Goal: Check status: Check status

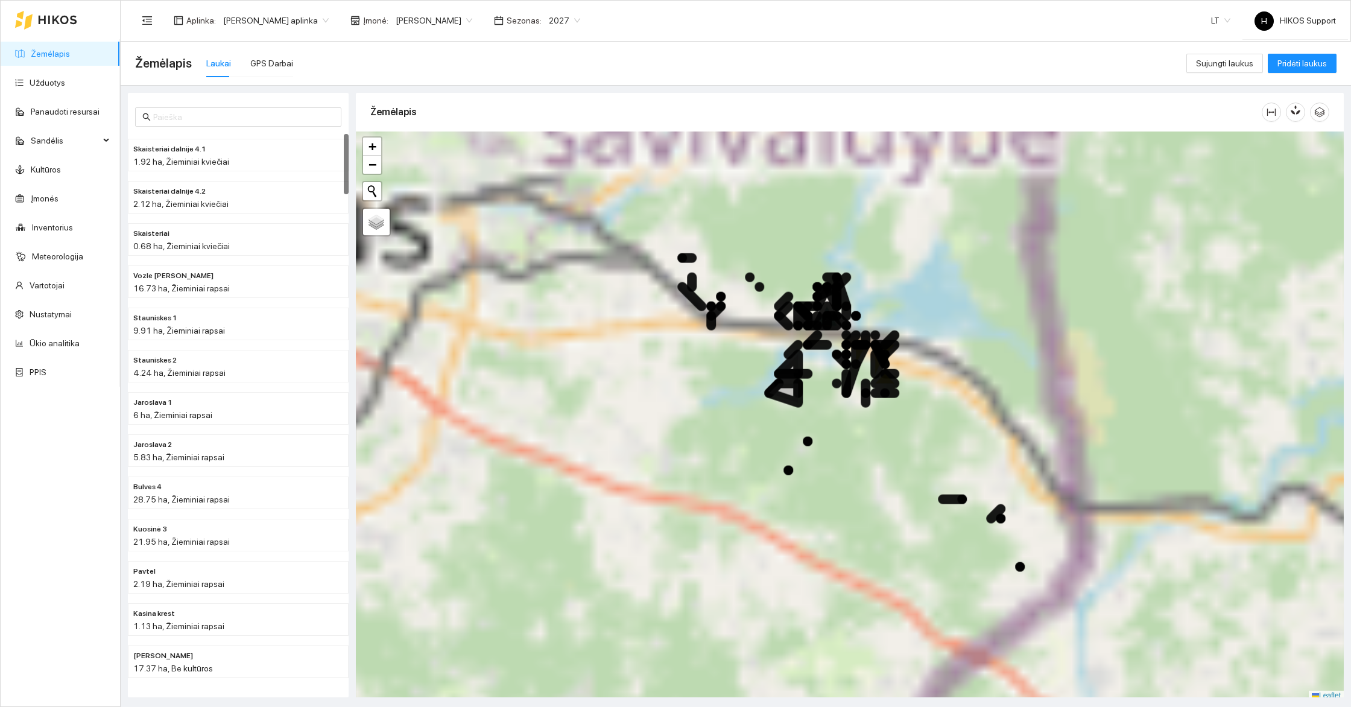
click at [282, 16] on span "[PERSON_NAME] aplinka" at bounding box center [276, 20] width 106 height 18
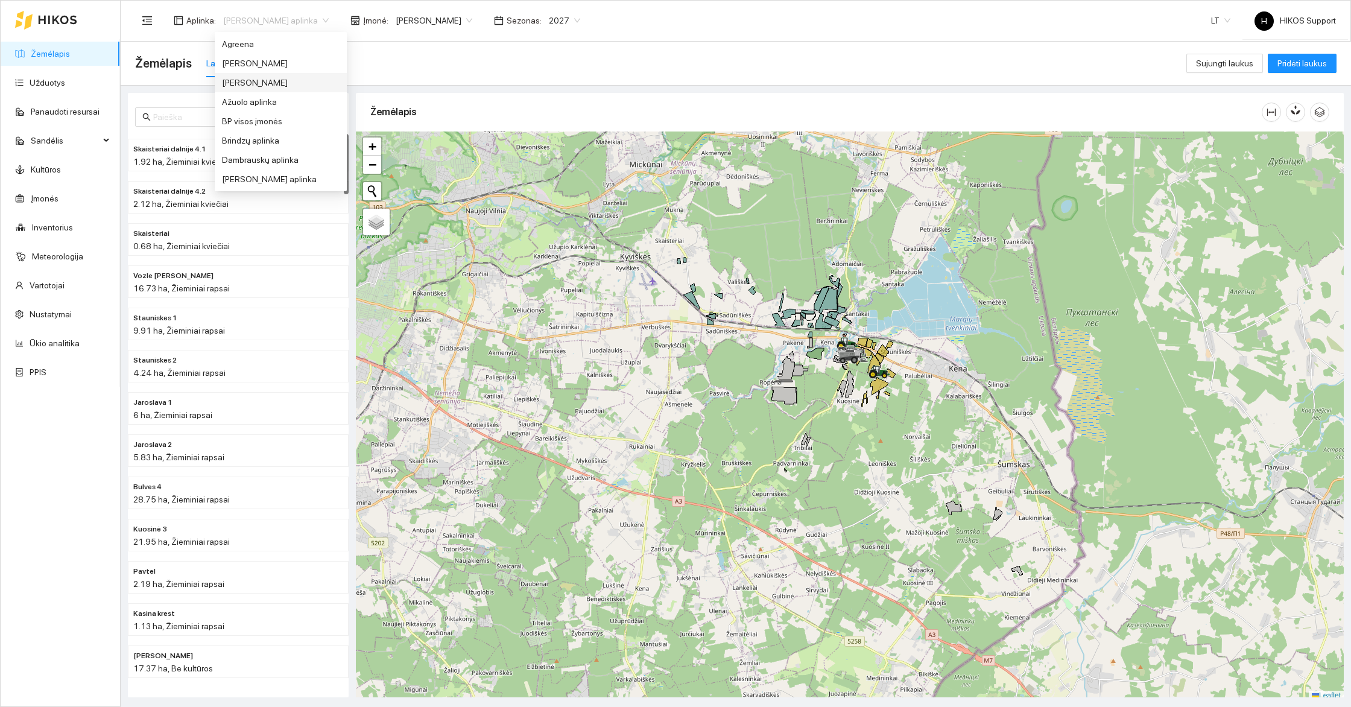
click at [266, 81] on div "[PERSON_NAME]" at bounding box center [281, 82] width 118 height 13
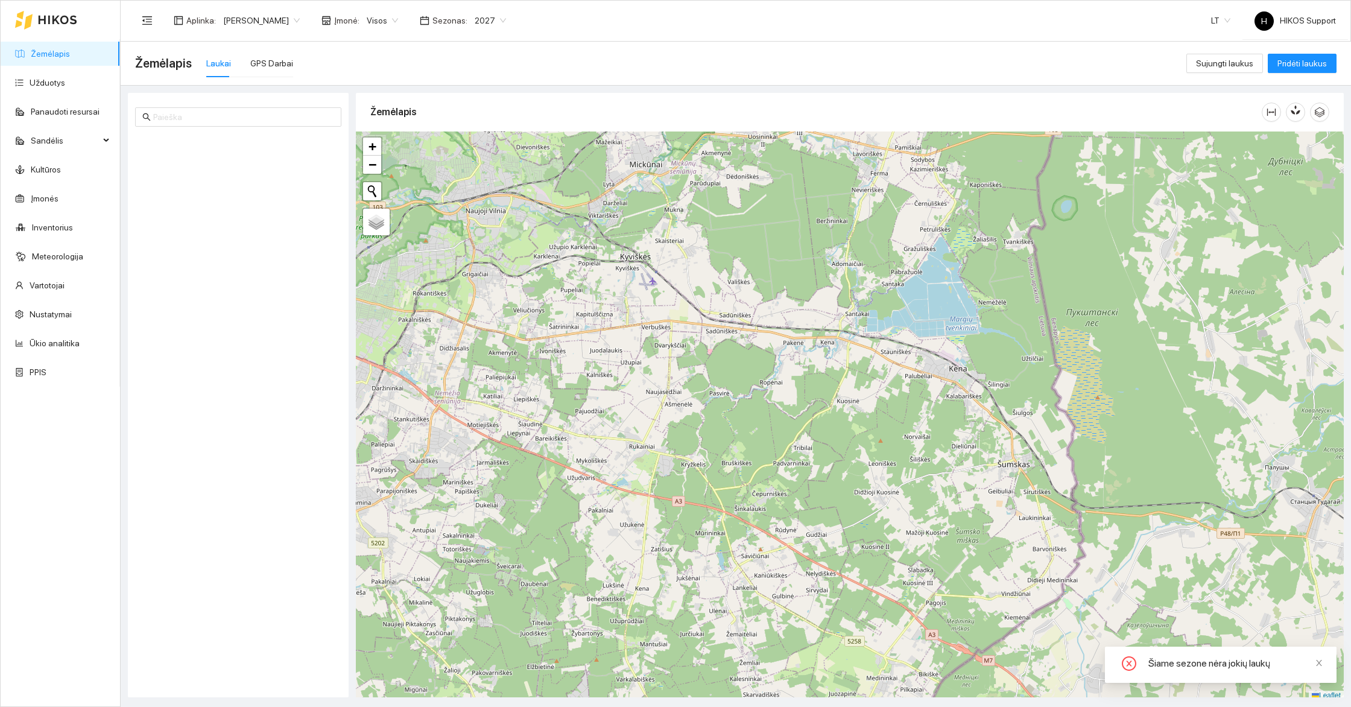
scroll to position [4, 0]
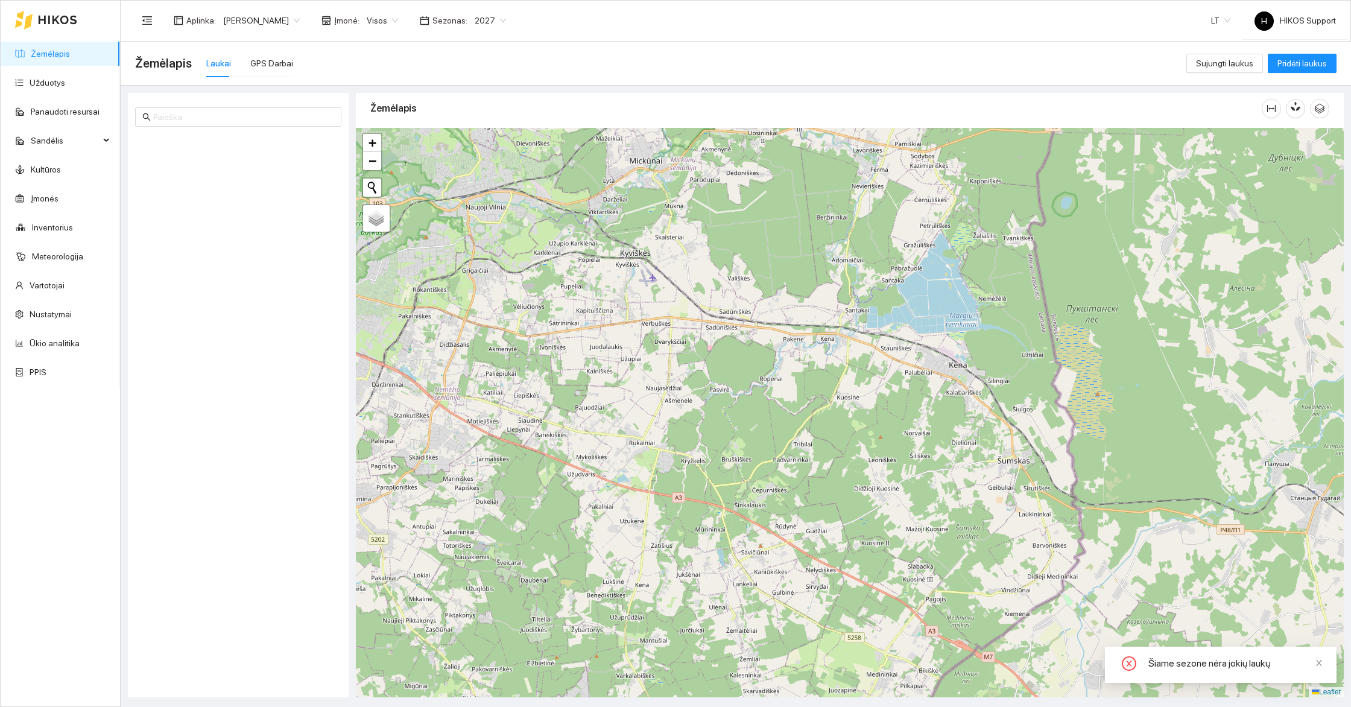
drag, startPoint x: 869, startPoint y: 293, endPoint x: 882, endPoint y: 372, distance: 80.1
click at [882, 370] on div at bounding box center [850, 413] width 988 height 570
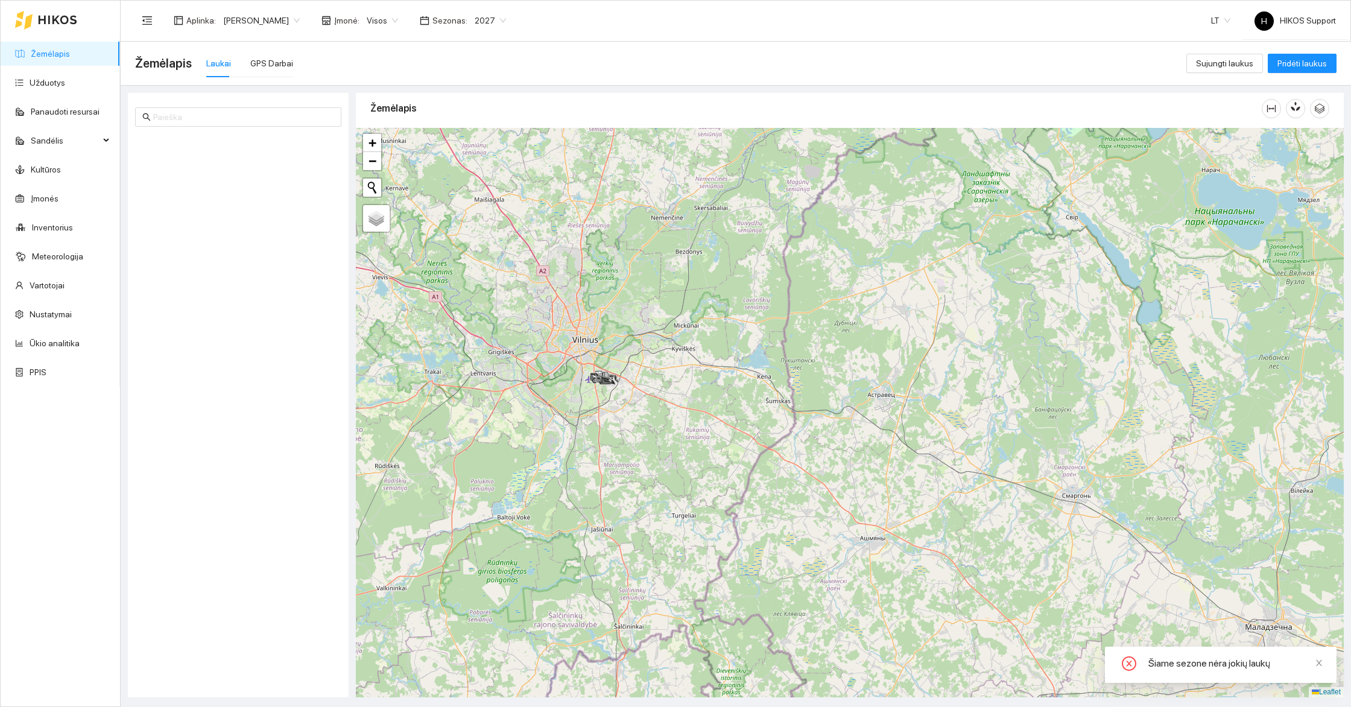
drag, startPoint x: 623, startPoint y: 322, endPoint x: 760, endPoint y: 387, distance: 150.9
click at [761, 387] on div at bounding box center [850, 413] width 988 height 570
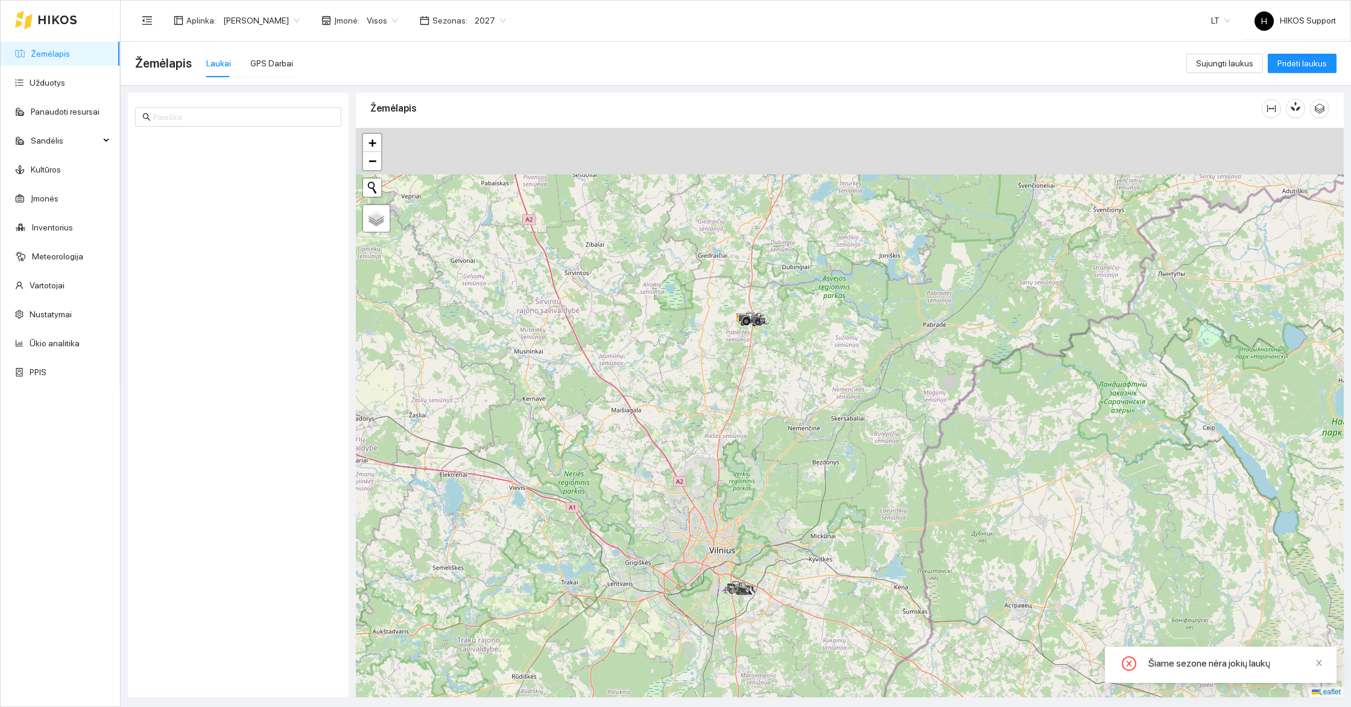
drag, startPoint x: 779, startPoint y: 238, endPoint x: 779, endPoint y: 405, distance: 167.7
click at [779, 405] on div at bounding box center [850, 413] width 988 height 570
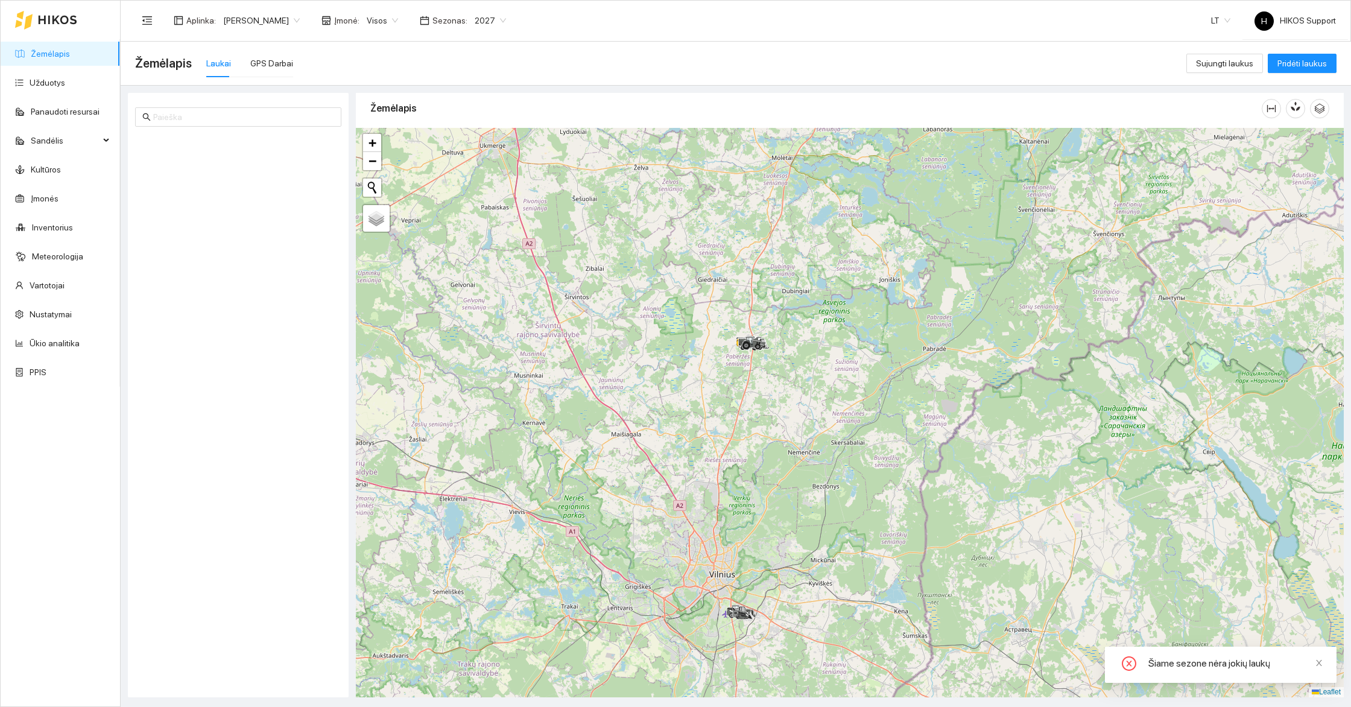
click at [787, 352] on div at bounding box center [850, 413] width 988 height 570
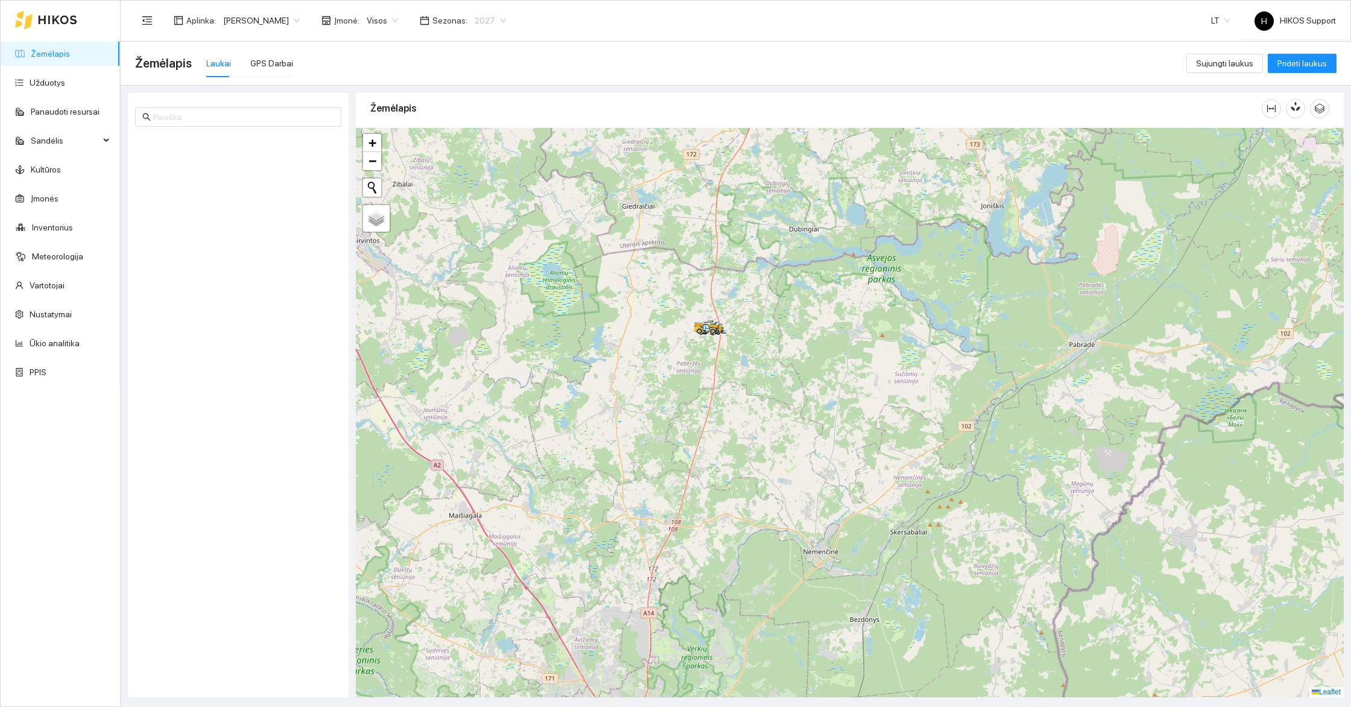
click at [489, 19] on span "2027" at bounding box center [490, 20] width 31 height 18
click at [483, 139] on div "2025" at bounding box center [479, 140] width 31 height 13
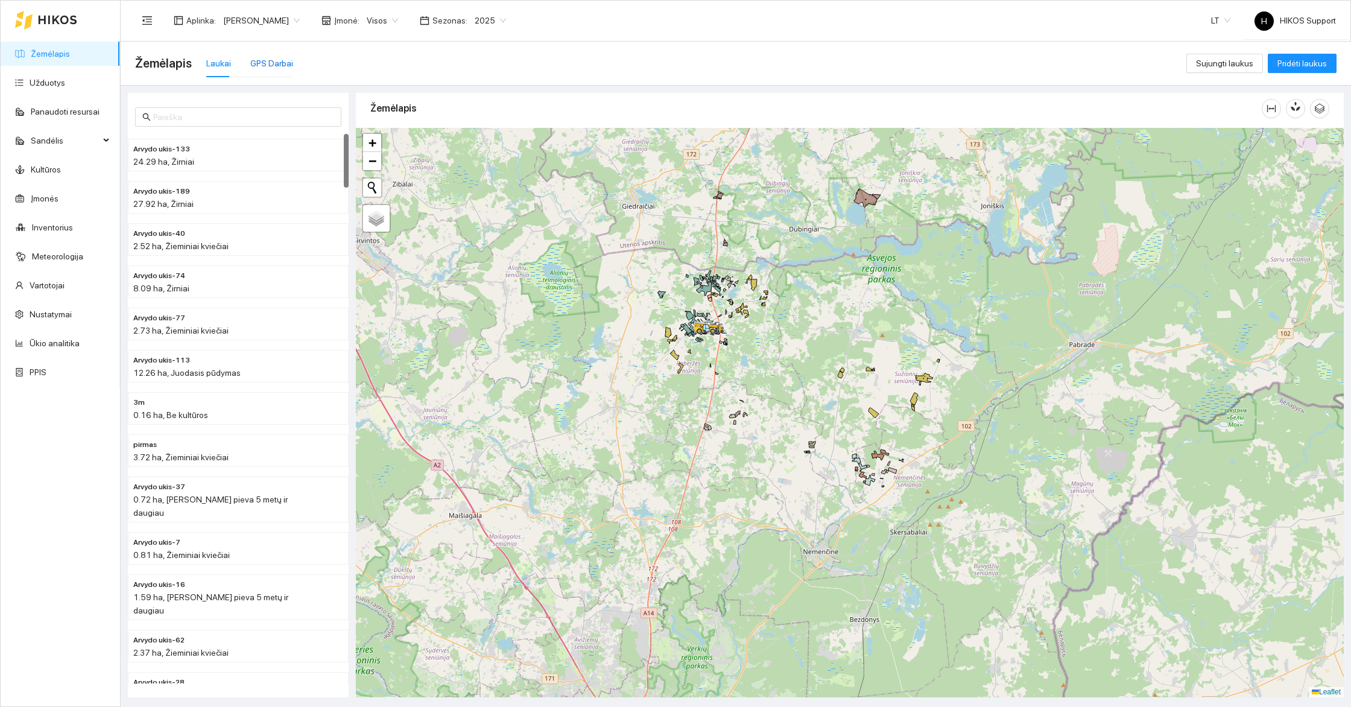
click at [271, 59] on div "GPS Darbai" at bounding box center [271, 63] width 43 height 13
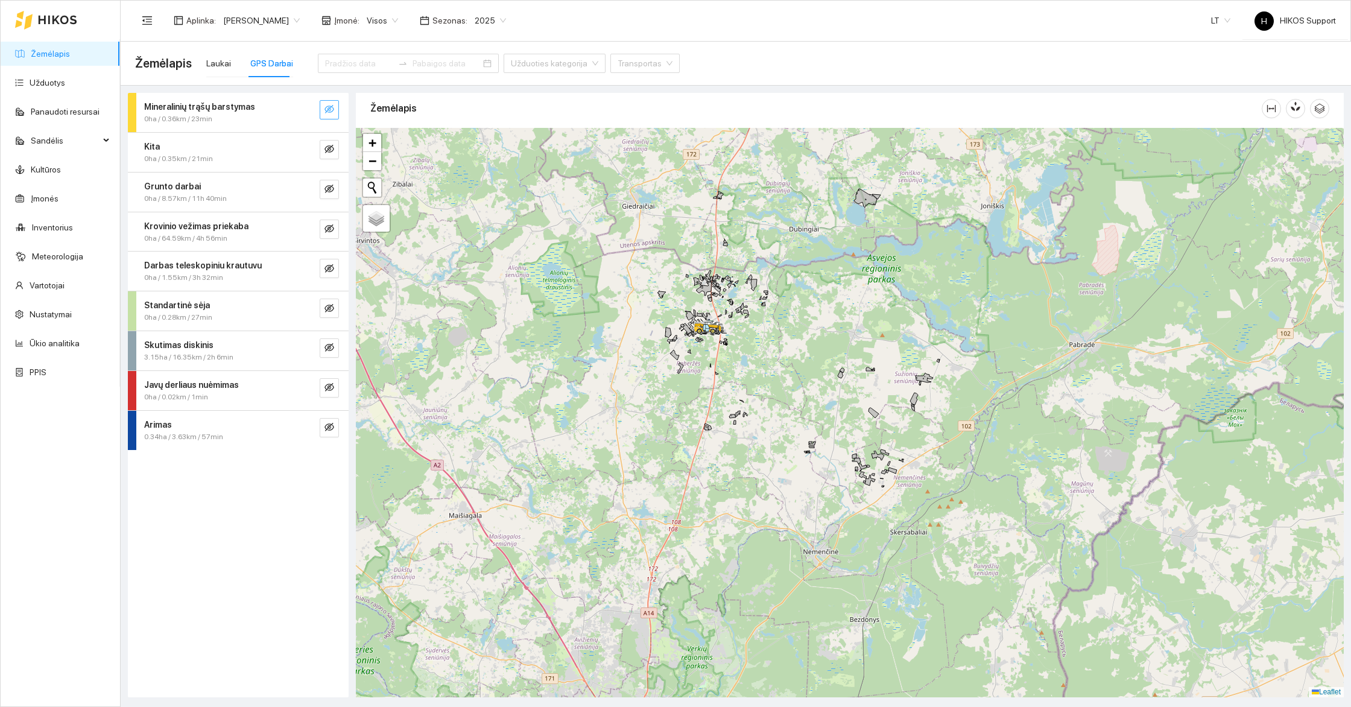
click at [328, 109] on icon "eye-invisible" at bounding box center [330, 109] width 10 height 8
click at [328, 156] on button "button" at bounding box center [329, 149] width 19 height 19
click at [326, 188] on icon "eye-invisible" at bounding box center [330, 189] width 10 height 10
click at [328, 222] on button "button" at bounding box center [329, 229] width 19 height 19
click at [637, 258] on div at bounding box center [850, 413] width 988 height 570
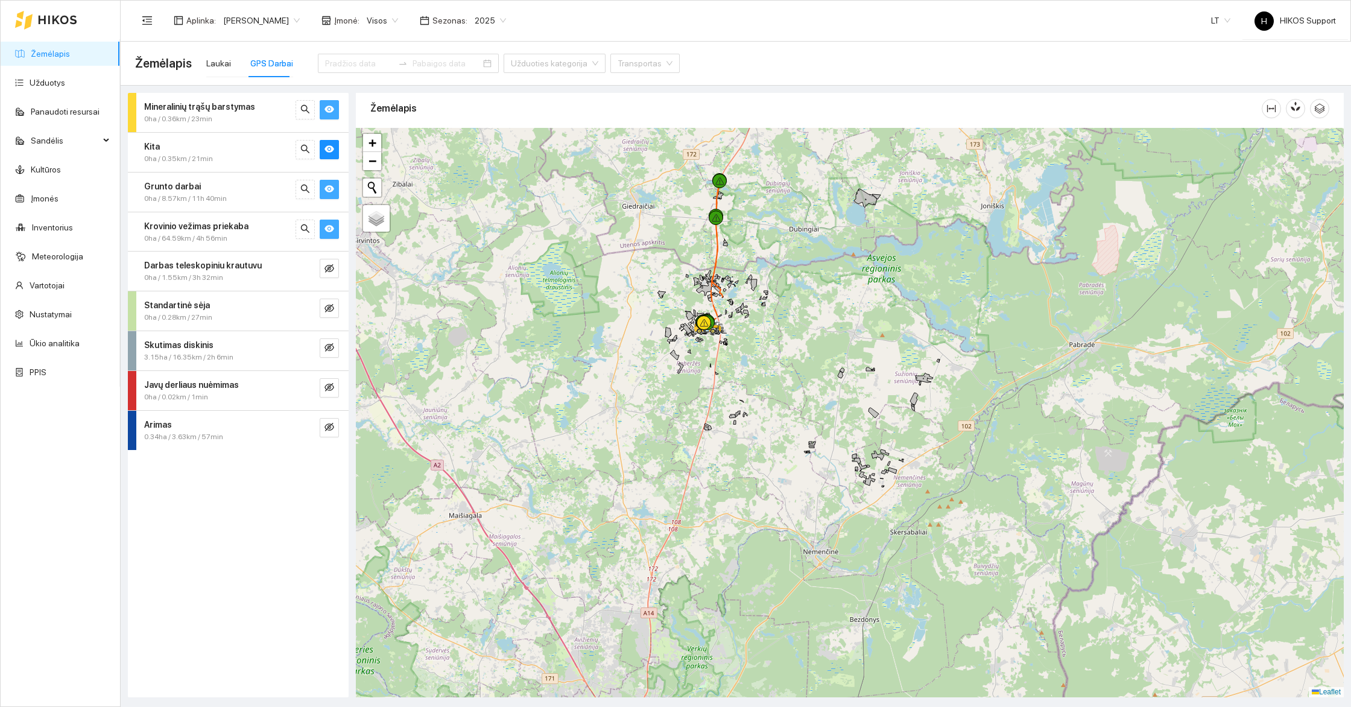
click at [637, 258] on div at bounding box center [850, 413] width 988 height 570
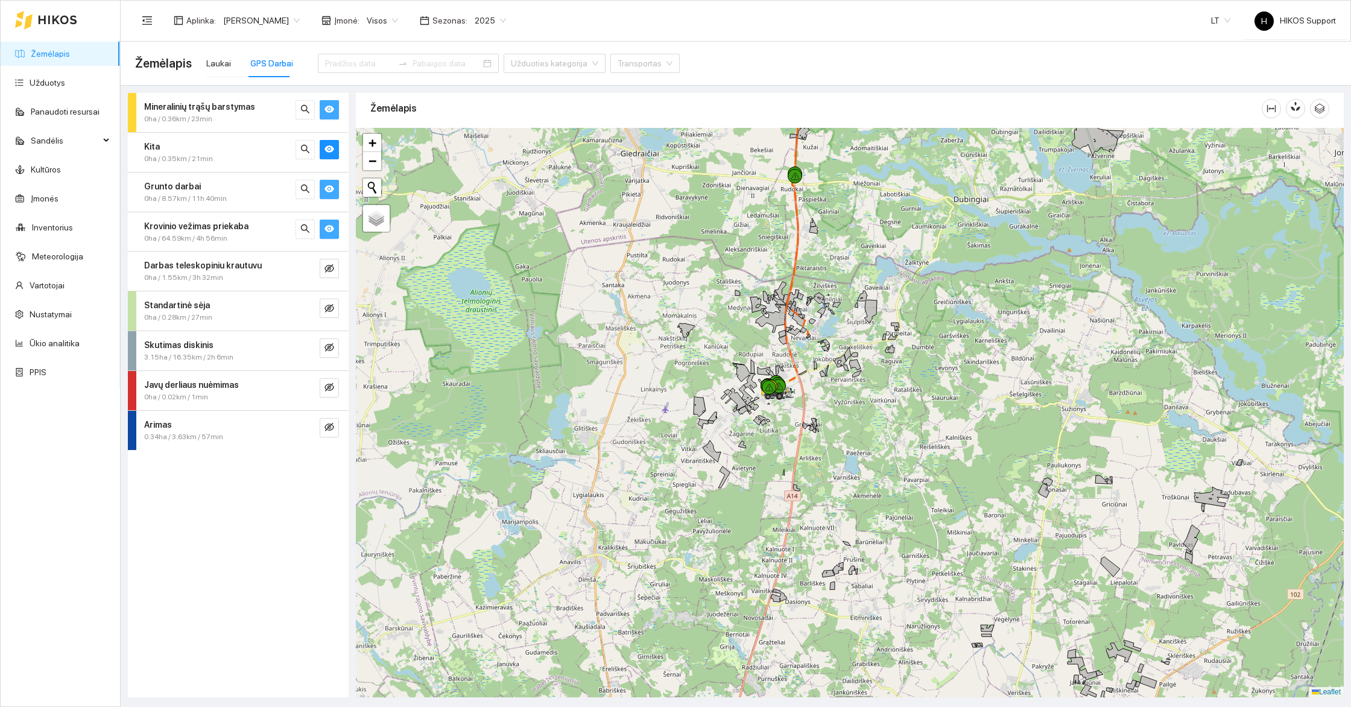
drag, startPoint x: 871, startPoint y: 223, endPoint x: 789, endPoint y: 297, distance: 110.2
click at [789, 297] on div at bounding box center [850, 413] width 988 height 570
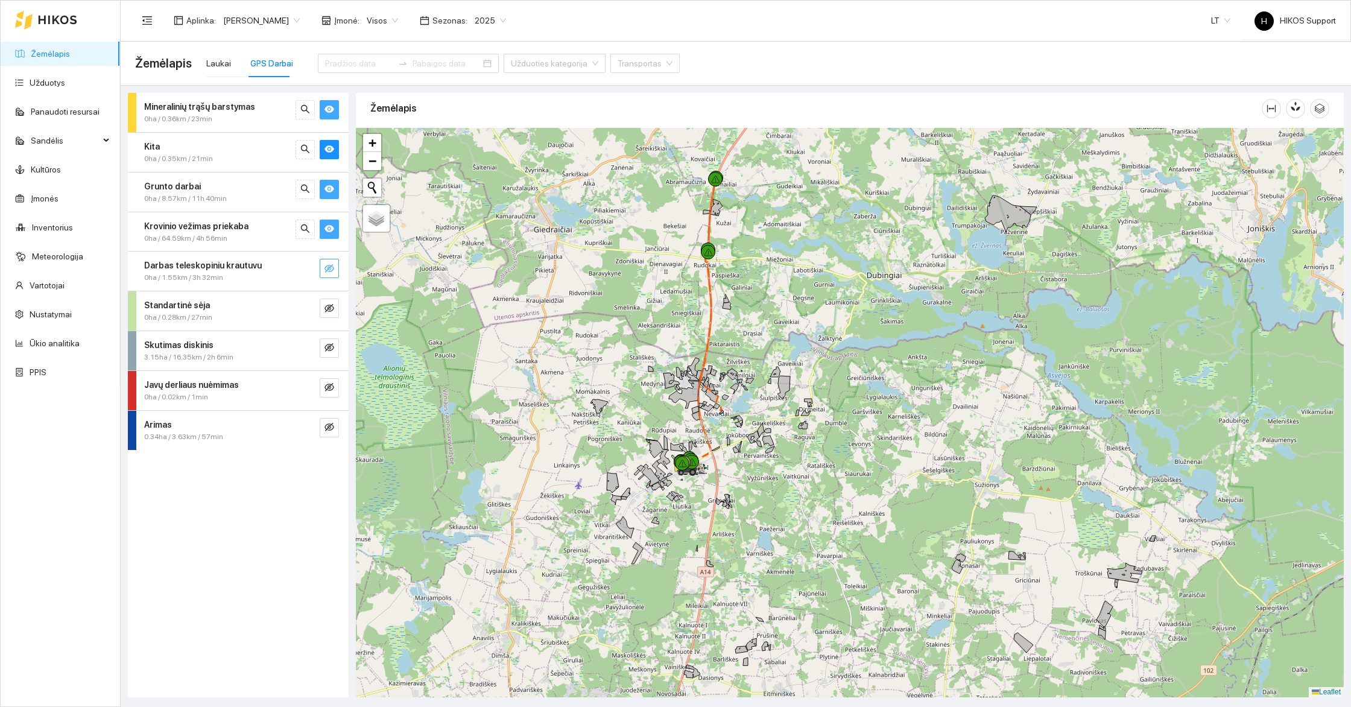
click at [334, 271] on button "button" at bounding box center [329, 268] width 19 height 19
click at [331, 303] on icon "eye-invisible" at bounding box center [330, 308] width 10 height 10
click at [334, 349] on button "button" at bounding box center [329, 347] width 19 height 19
click at [329, 389] on icon "eye-invisible" at bounding box center [330, 387] width 10 height 8
click at [328, 424] on icon "eye-invisible" at bounding box center [330, 427] width 10 height 8
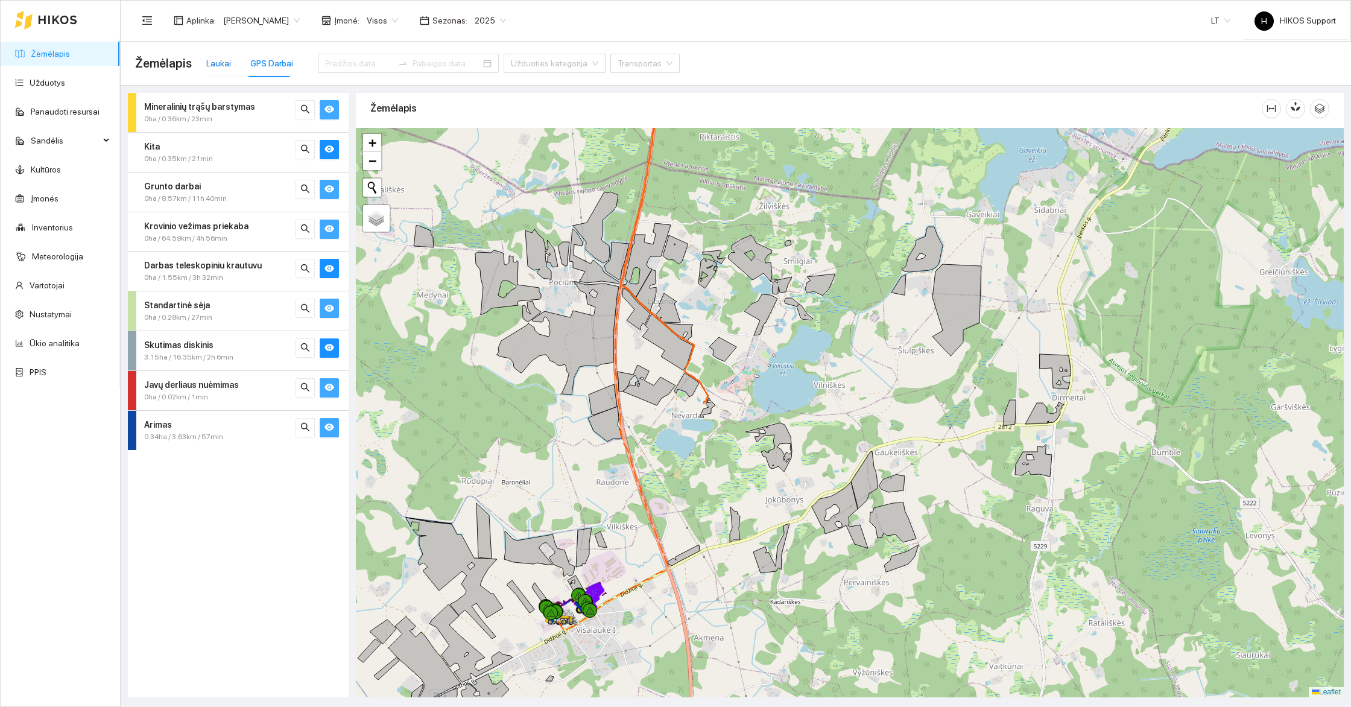
click at [219, 60] on div "Laukai" at bounding box center [218, 63] width 25 height 13
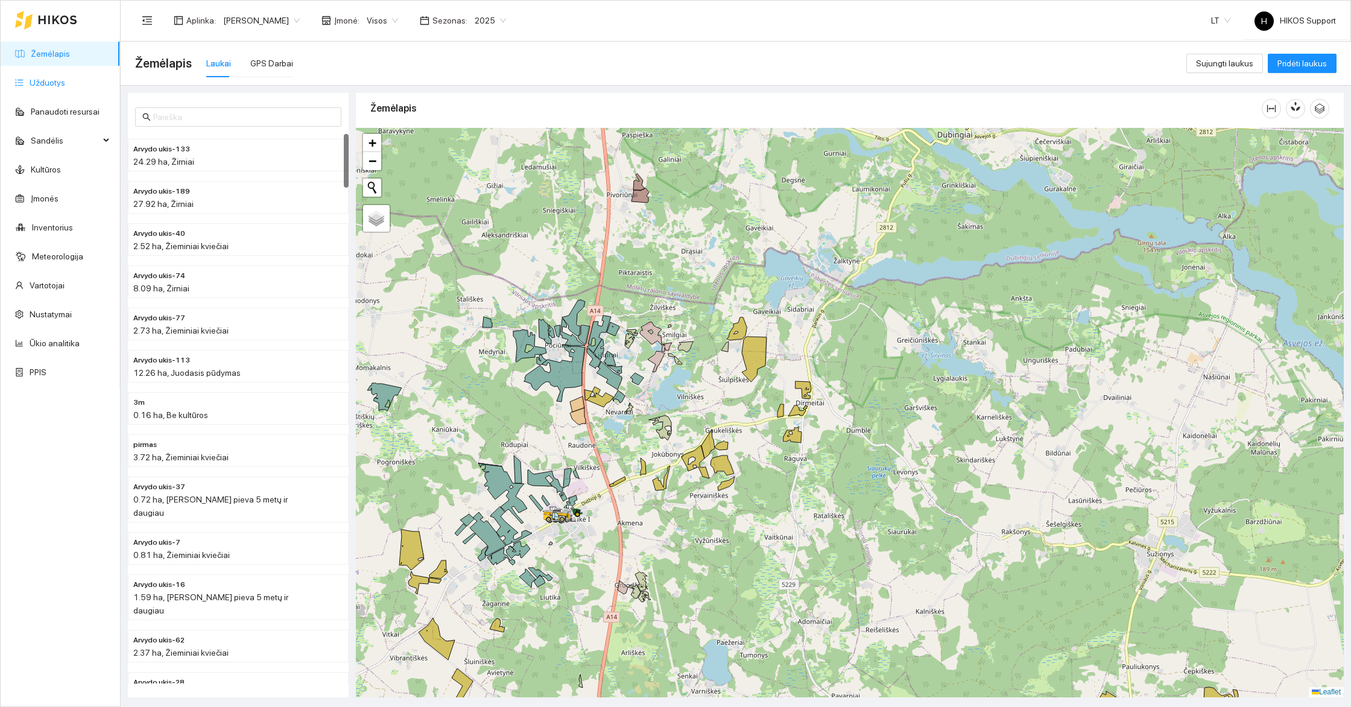
click at [30, 80] on link "Užduotys" at bounding box center [48, 83] width 36 height 10
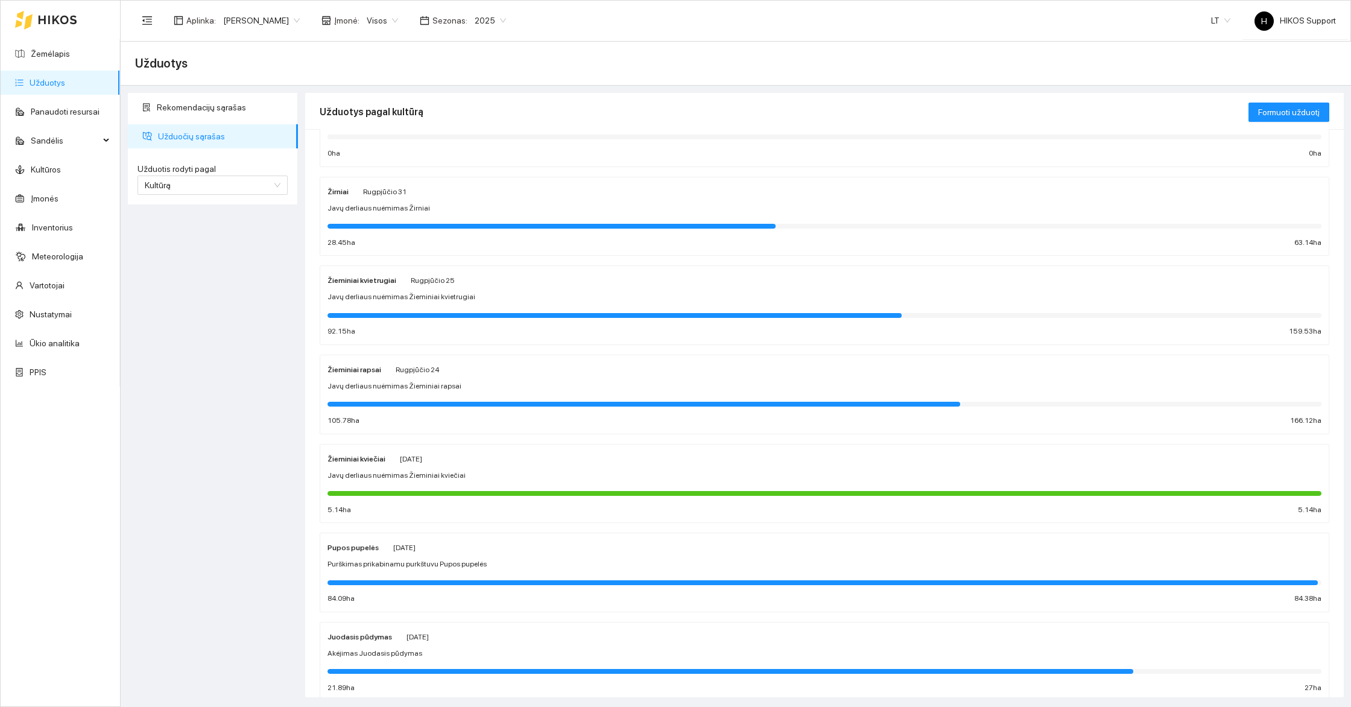
scroll to position [150, 0]
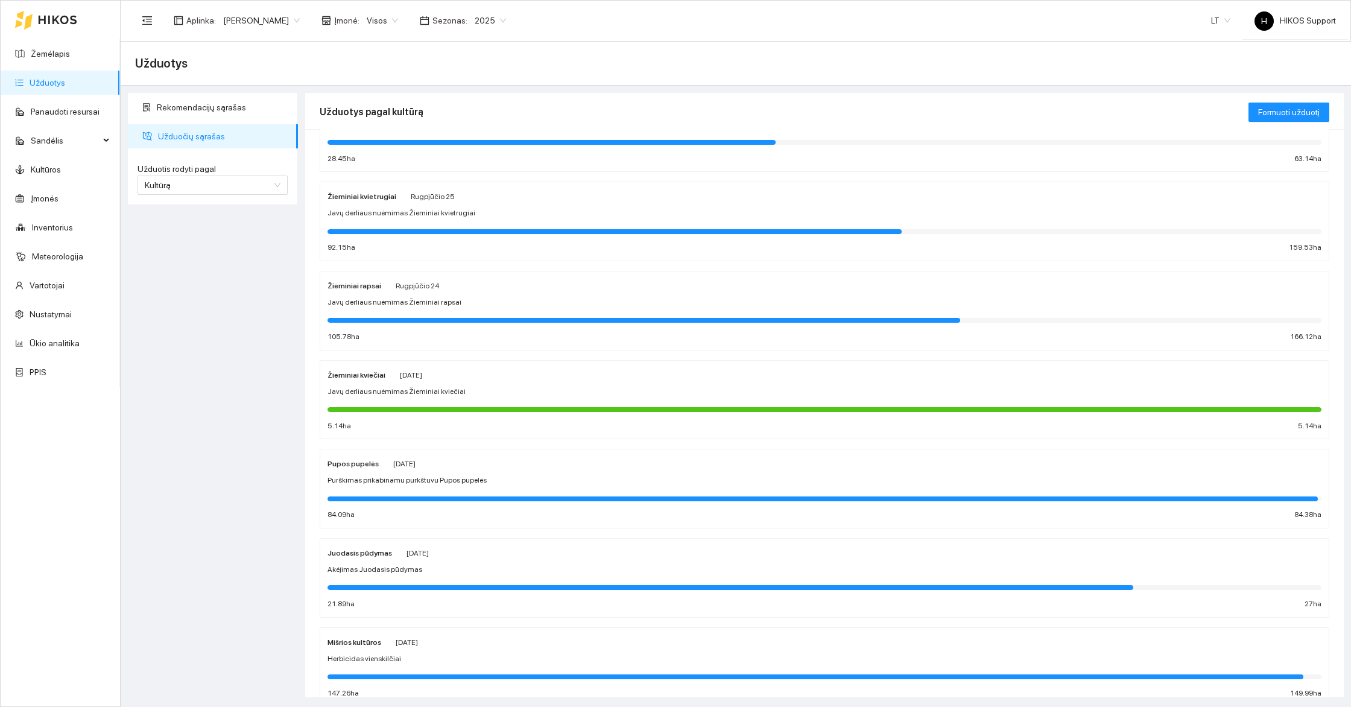
click at [360, 386] on span "Javų derliaus nuėmimas Žieminiai kviečiai" at bounding box center [397, 391] width 138 height 11
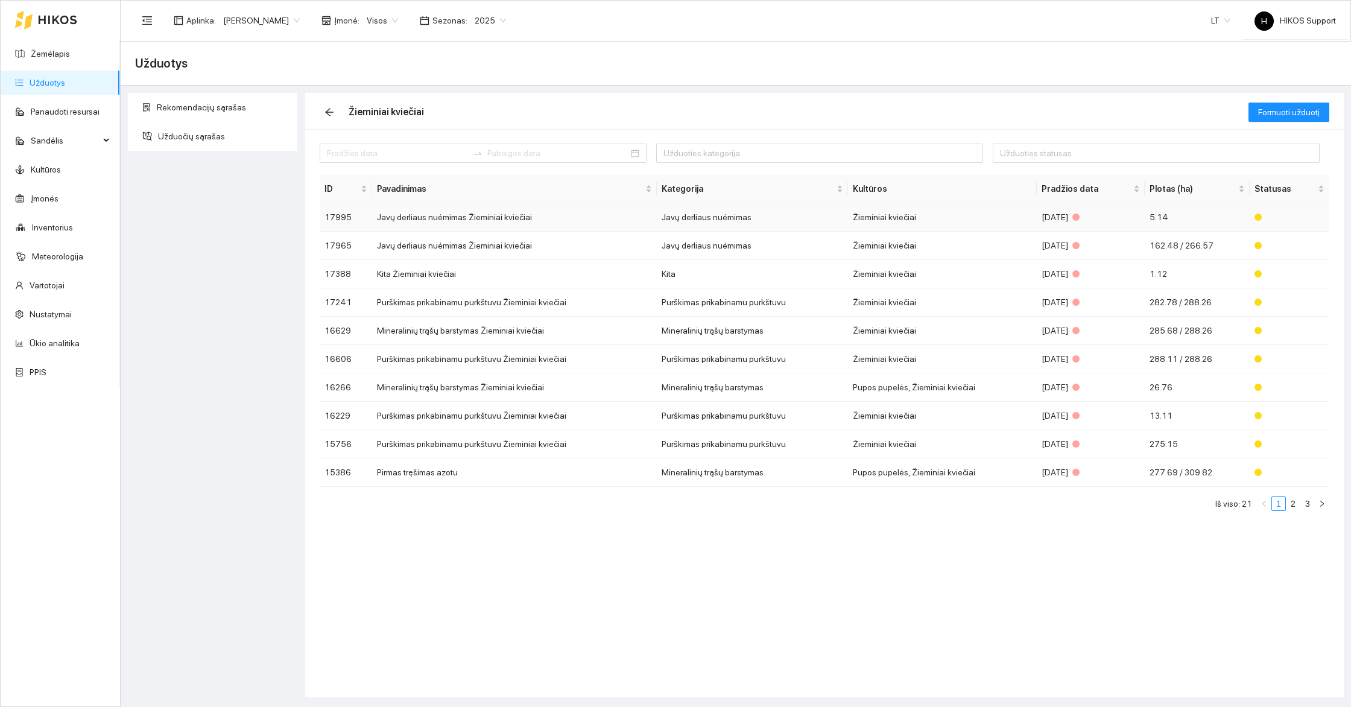
click at [548, 217] on td "Javų derliaus nuėmimas Žieminiai kviečiai" at bounding box center [514, 217] width 285 height 28
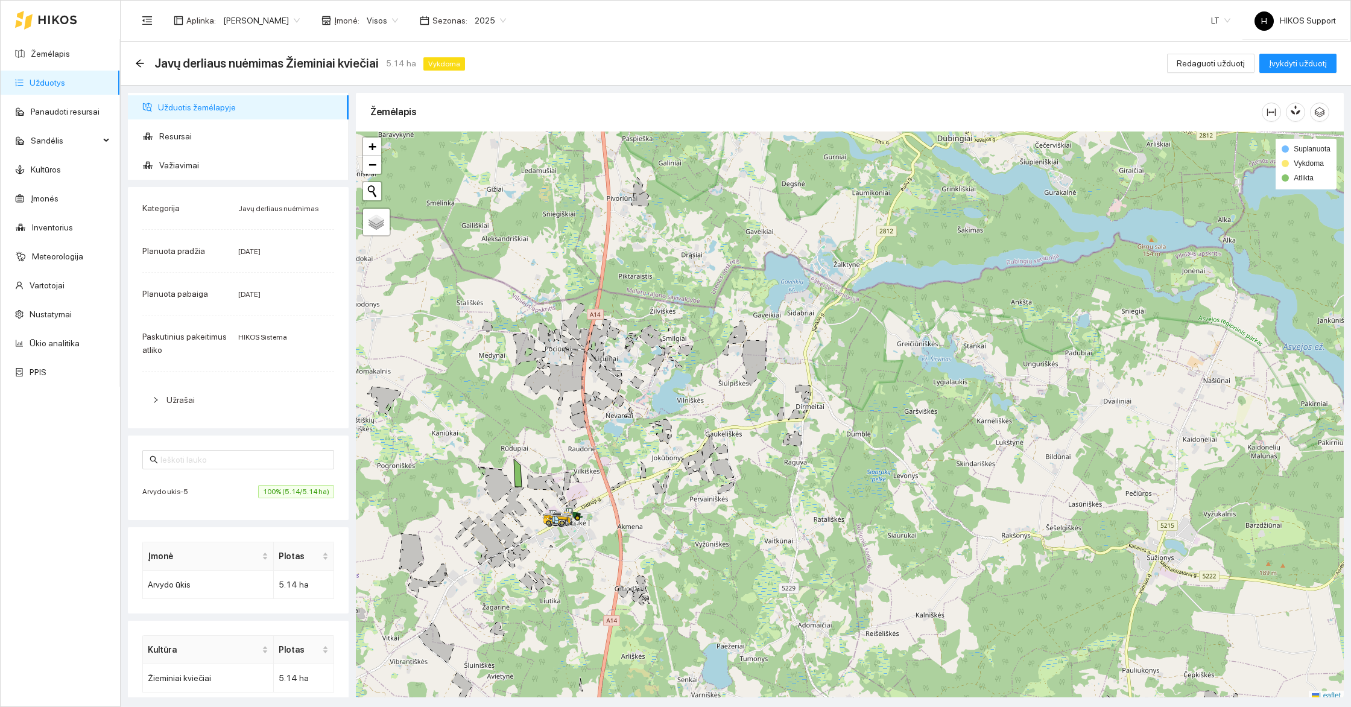
click at [296, 494] on span "100% (5.14/5.14 ha)" at bounding box center [296, 491] width 76 height 13
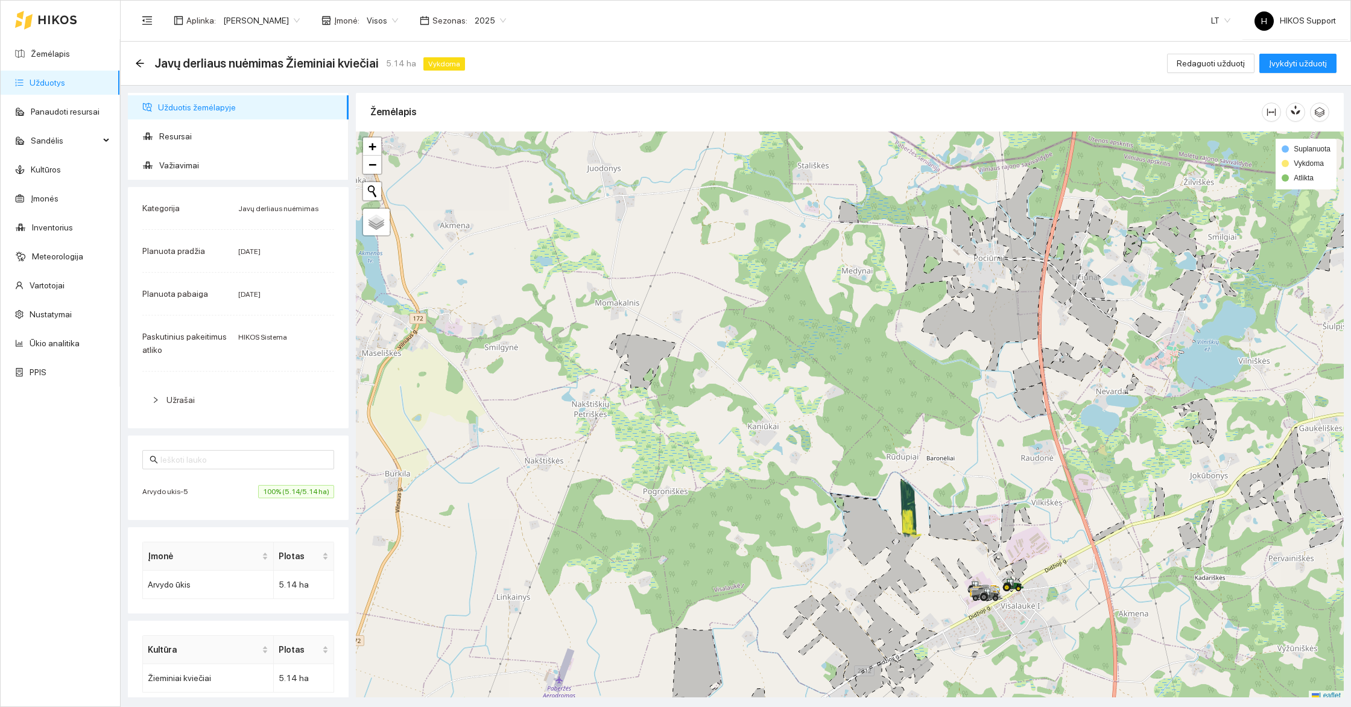
scroll to position [4, 0]
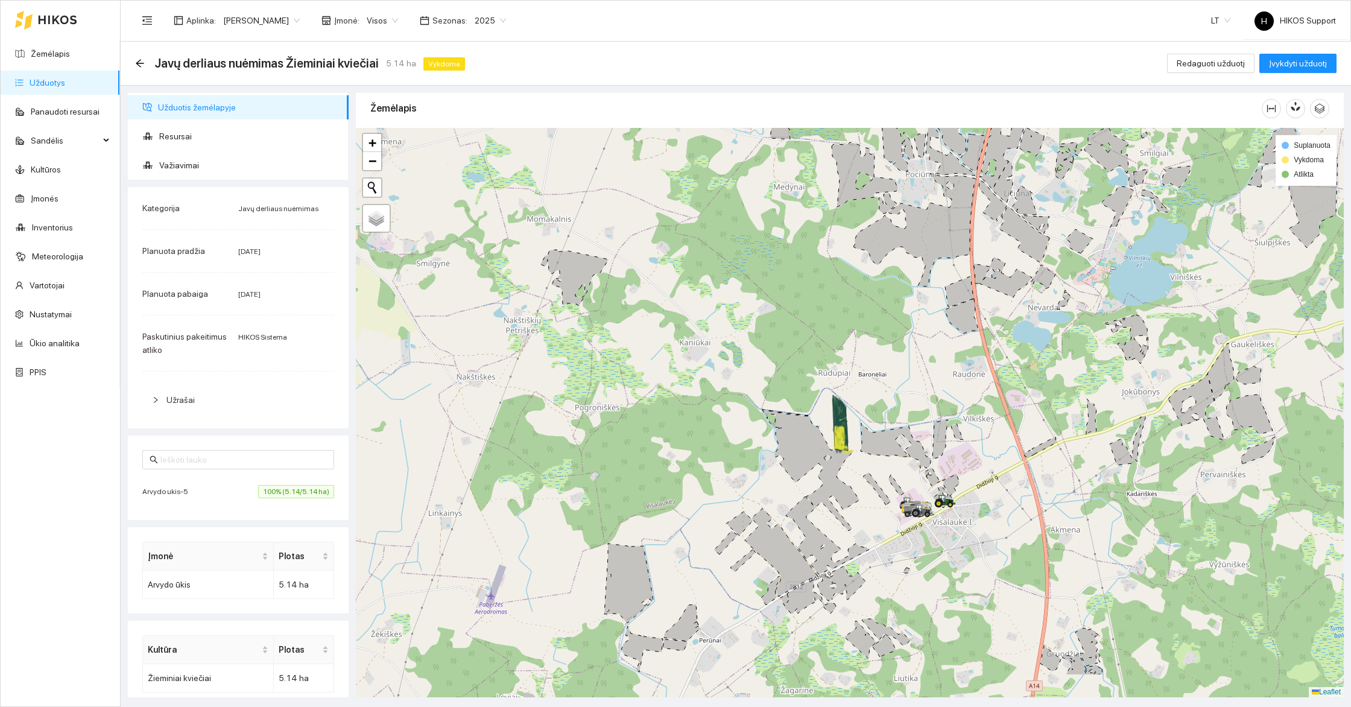
drag, startPoint x: 943, startPoint y: 571, endPoint x: 852, endPoint y: 462, distance: 141.7
click at [852, 462] on div at bounding box center [850, 413] width 988 height 570
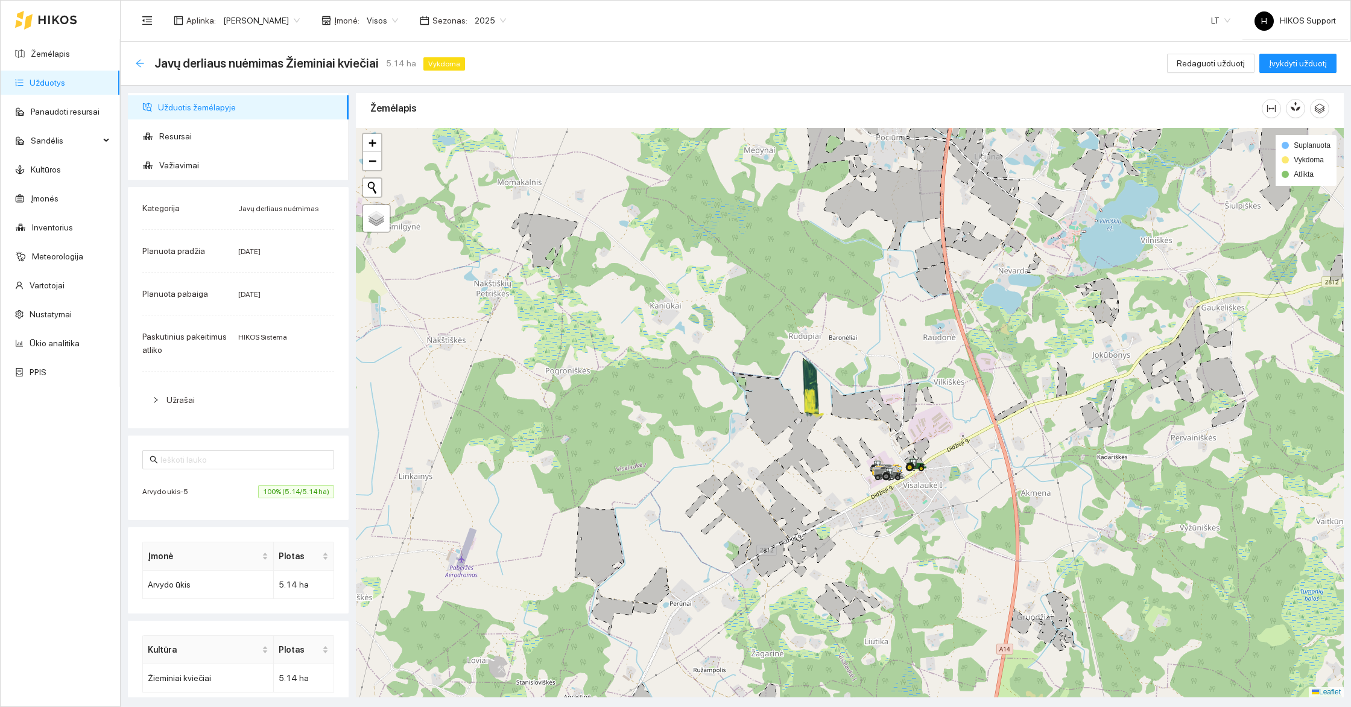
click at [139, 60] on icon "arrow-left" at bounding box center [140, 63] width 8 height 8
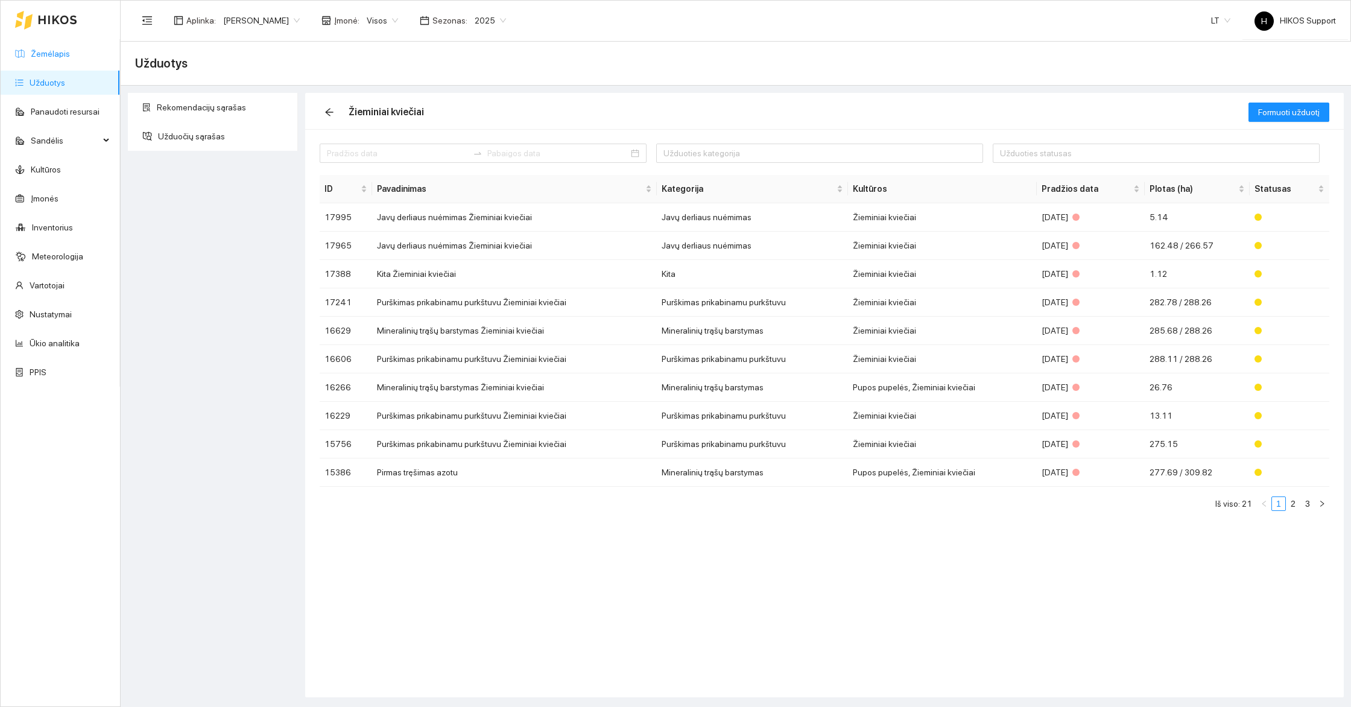
click at [58, 50] on link "Žemėlapis" at bounding box center [50, 54] width 39 height 10
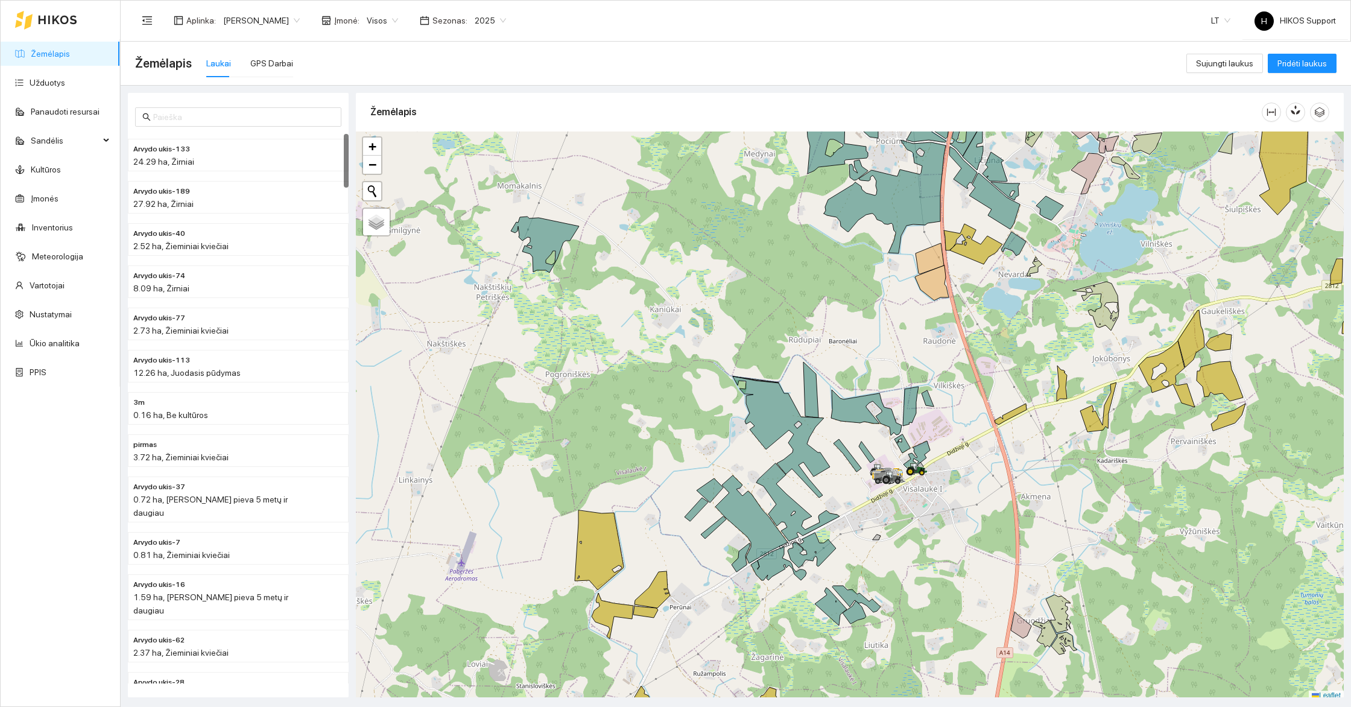
click at [475, 22] on span "2025" at bounding box center [490, 20] width 31 height 18
click at [469, 160] on div "2026" at bounding box center [479, 159] width 31 height 13
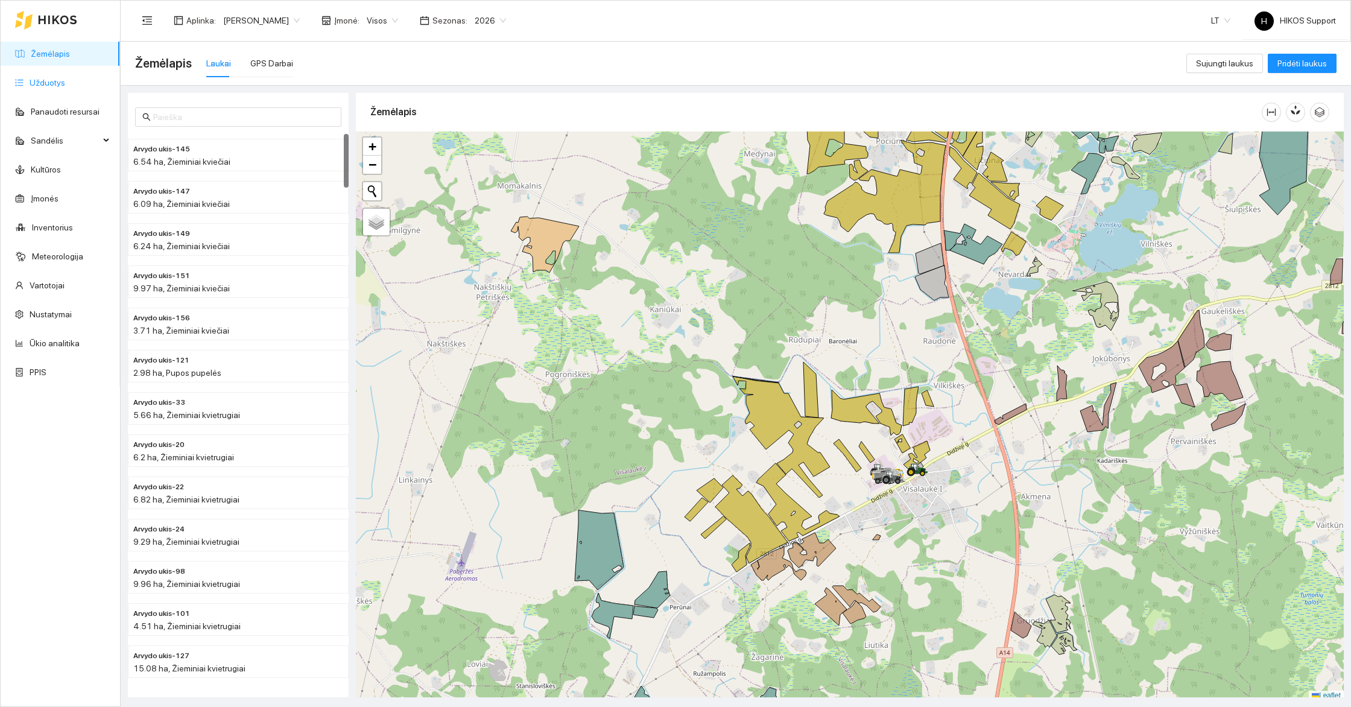
click at [52, 78] on link "Užduotys" at bounding box center [48, 83] width 36 height 10
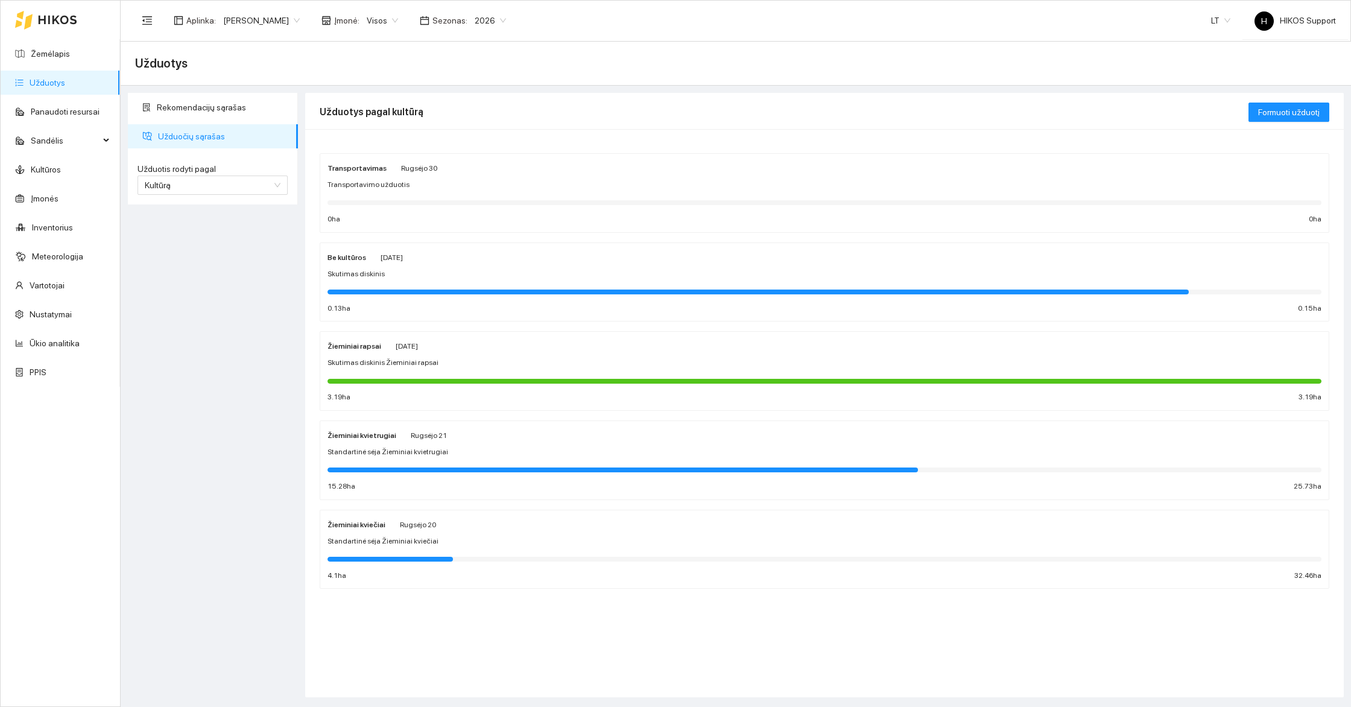
click at [489, 363] on div "Skutimas diskinis Žieminiai rapsai" at bounding box center [825, 362] width 994 height 11
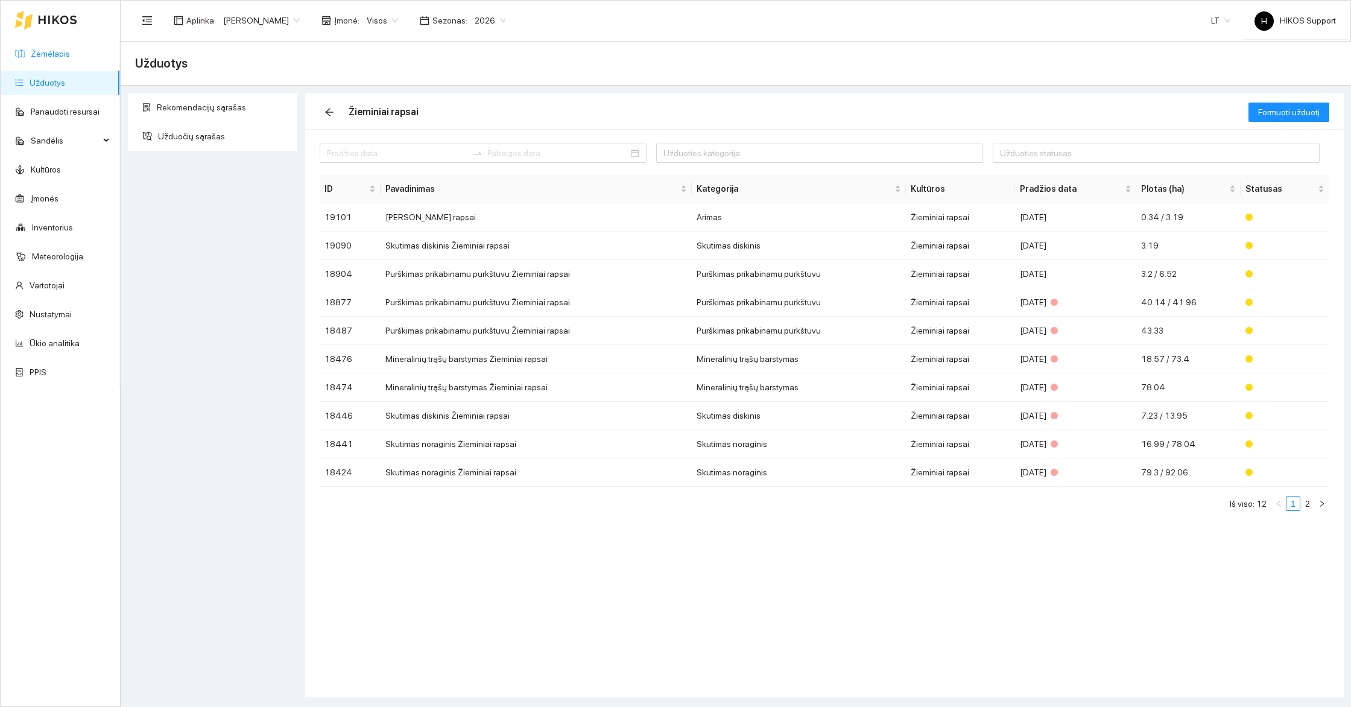
click at [61, 54] on link "Žemėlapis" at bounding box center [50, 54] width 39 height 10
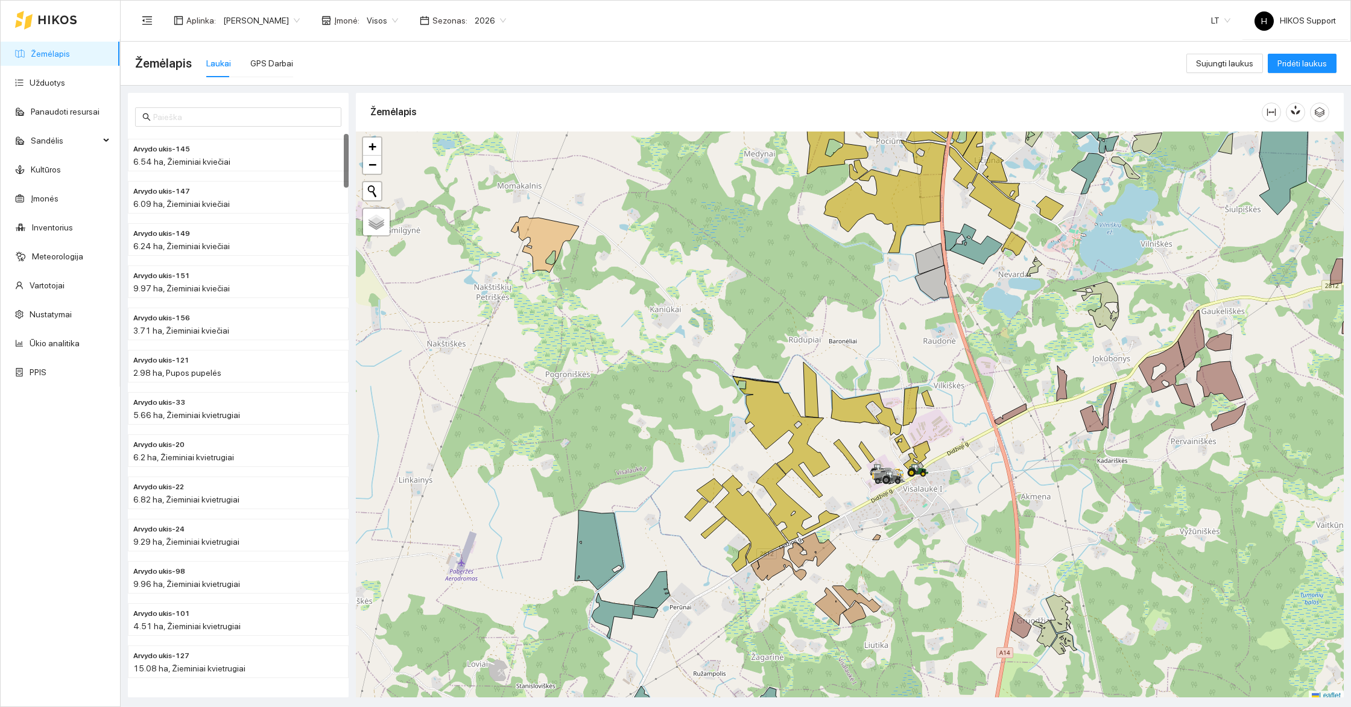
scroll to position [4, 0]
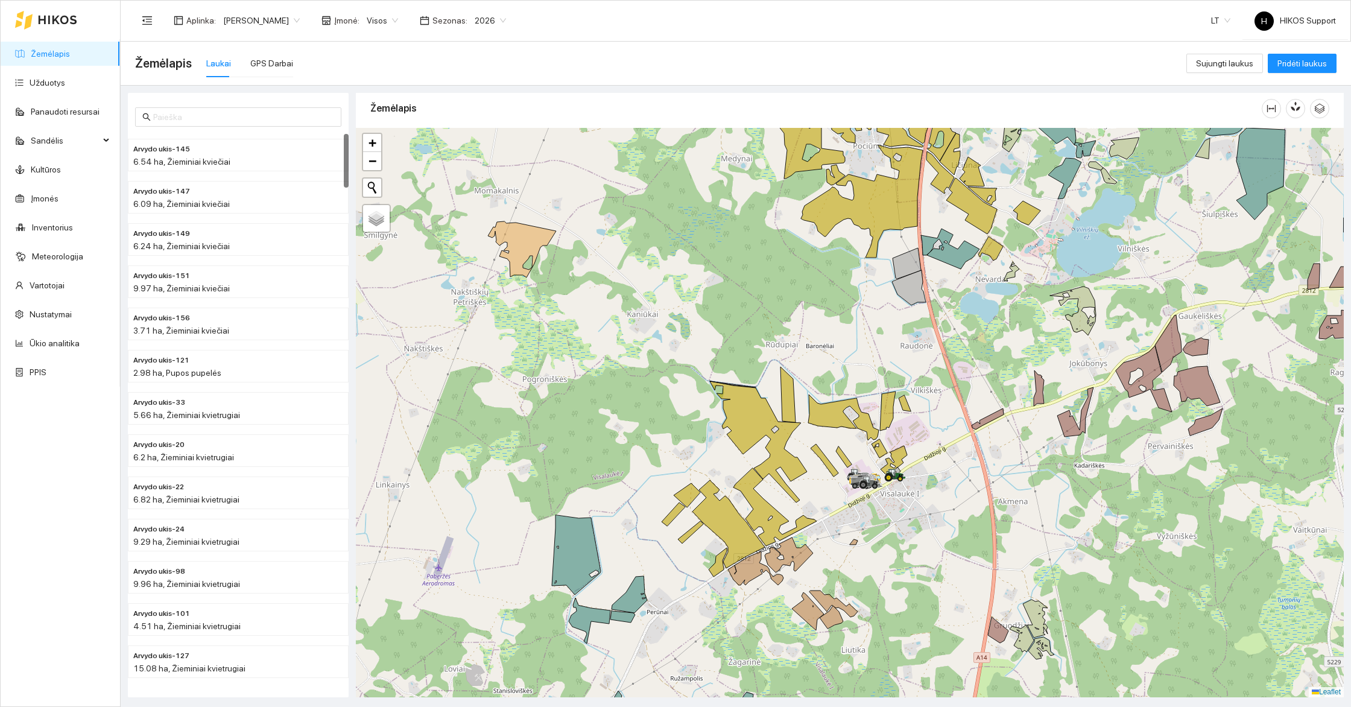
drag, startPoint x: 991, startPoint y: 401, endPoint x: 854, endPoint y: 460, distance: 149.2
click at [856, 460] on div at bounding box center [850, 413] width 988 height 570
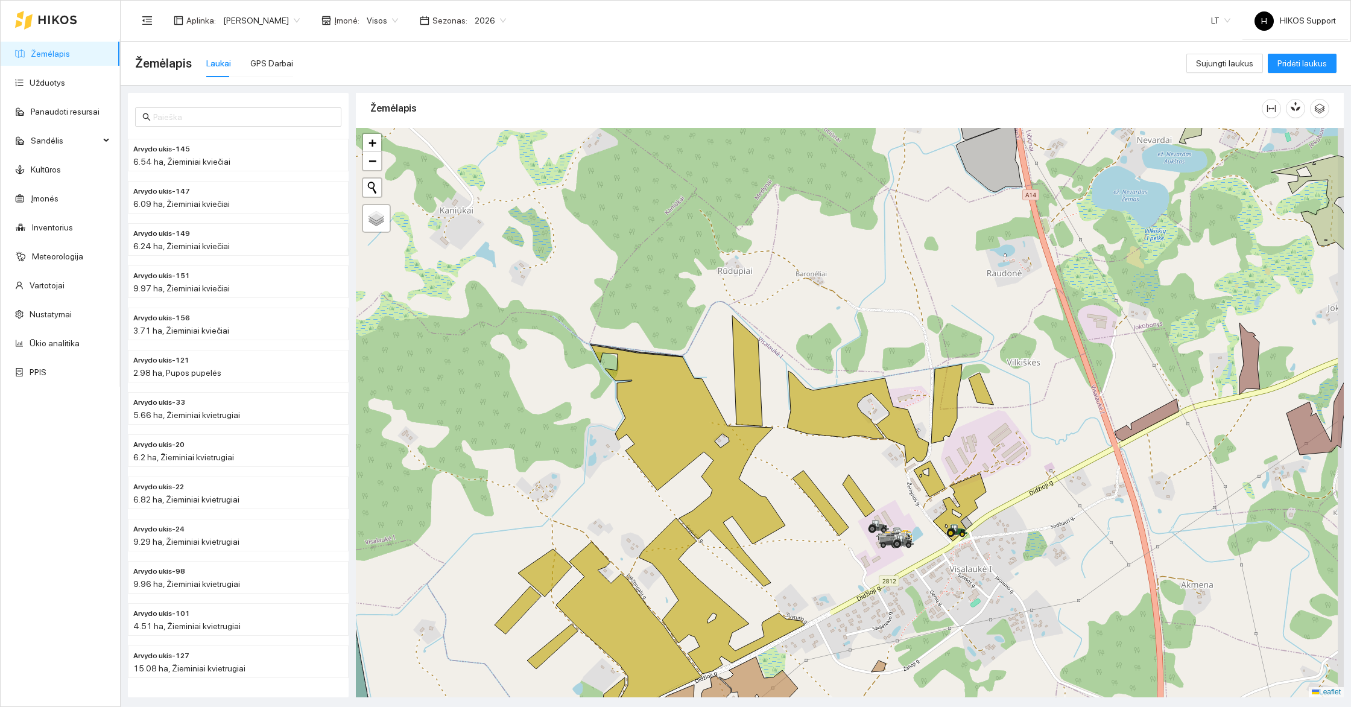
drag, startPoint x: 857, startPoint y: 607, endPoint x: 705, endPoint y: 415, distance: 244.4
click at [706, 415] on div at bounding box center [850, 413] width 988 height 570
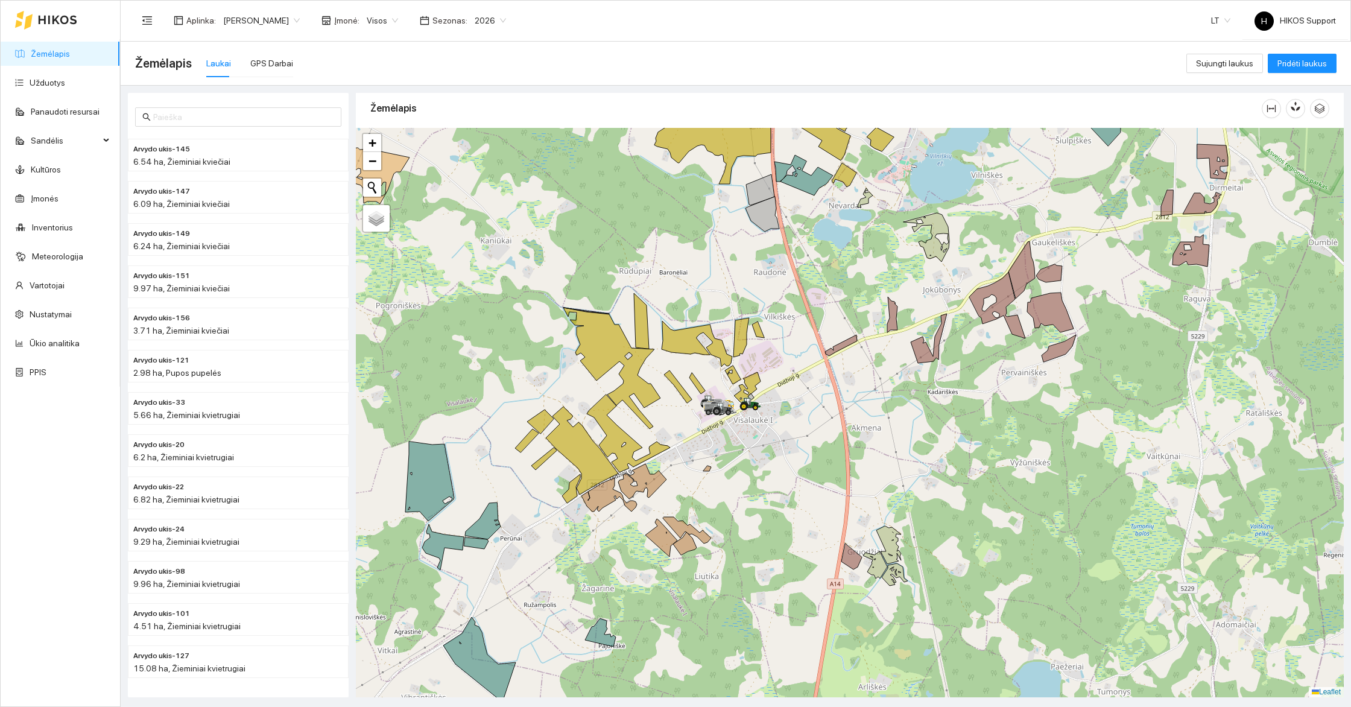
drag, startPoint x: 676, startPoint y: 387, endPoint x: 675, endPoint y: 456, distance: 68.2
click at [676, 454] on div at bounding box center [850, 413] width 988 height 570
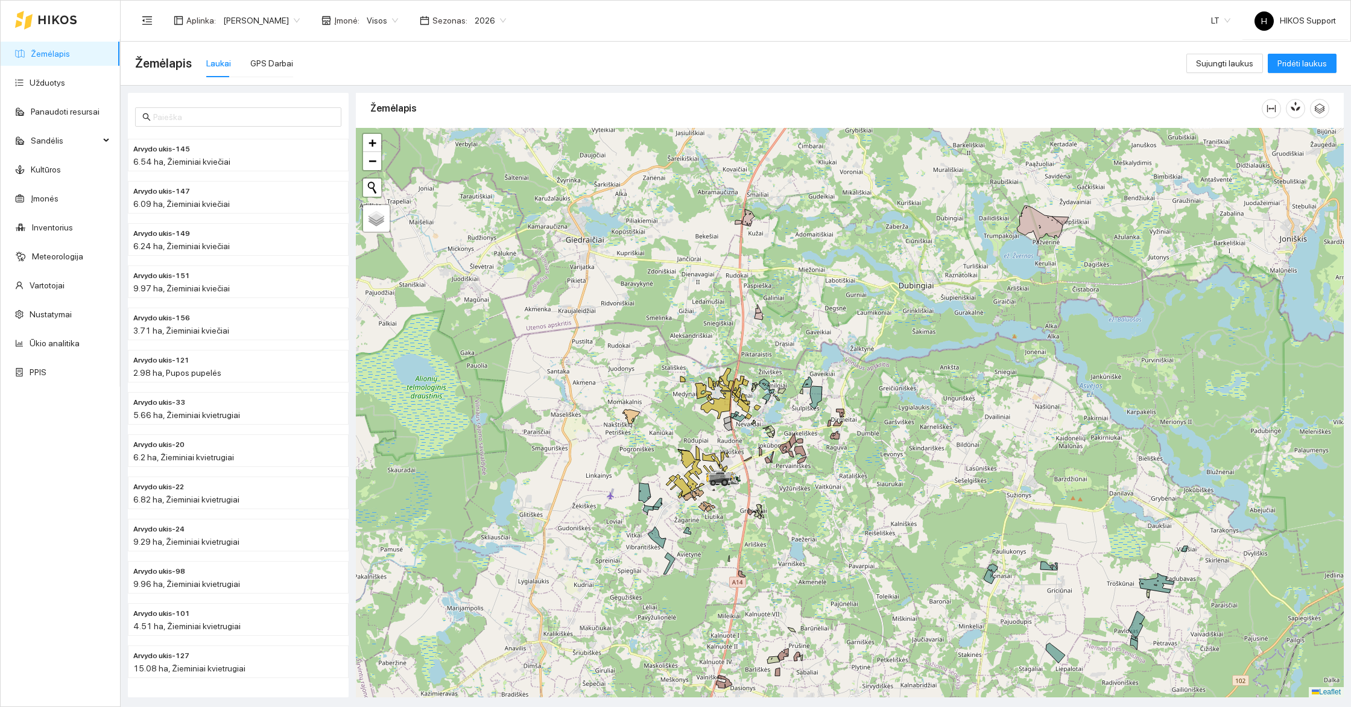
drag, startPoint x: 988, startPoint y: 303, endPoint x: 950, endPoint y: 250, distance: 65.2
click at [950, 250] on div at bounding box center [850, 413] width 988 height 570
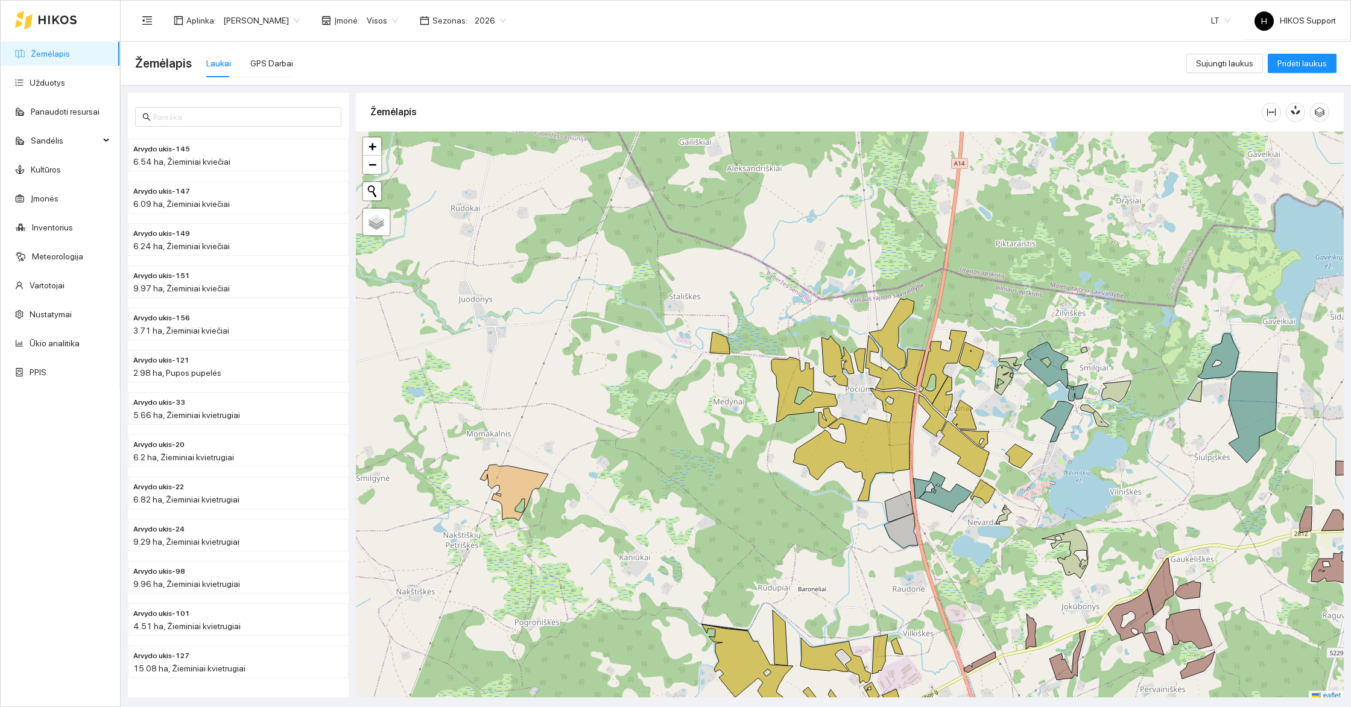
scroll to position [4, 0]
